Goal: Information Seeking & Learning: Learn about a topic

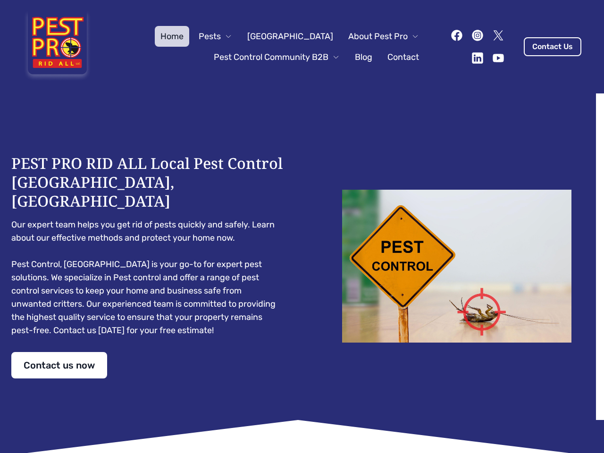
click at [302, 226] on div "PEST PRO RID ALL Local Pest Control [GEOGRAPHIC_DATA], [GEOGRAPHIC_DATA] Our ex…" at bounding box center [301, 266] width 581 height 225
click at [221, 36] on span "Pests" at bounding box center [210, 36] width 22 height 13
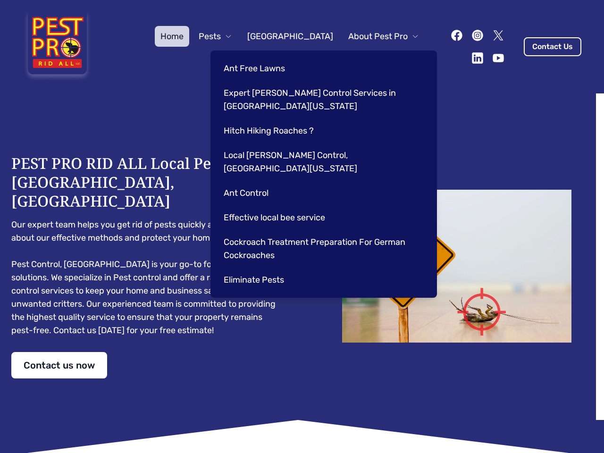
click at [374, 36] on span "About Pest Pro" at bounding box center [377, 36] width 59 height 13
click at [267, 57] on div "Ant Free Lawns Expert [PERSON_NAME] Control Services in [GEOGRAPHIC_DATA] [US_S…" at bounding box center [323, 173] width 226 height 247
